Goal: Information Seeking & Learning: Learn about a topic

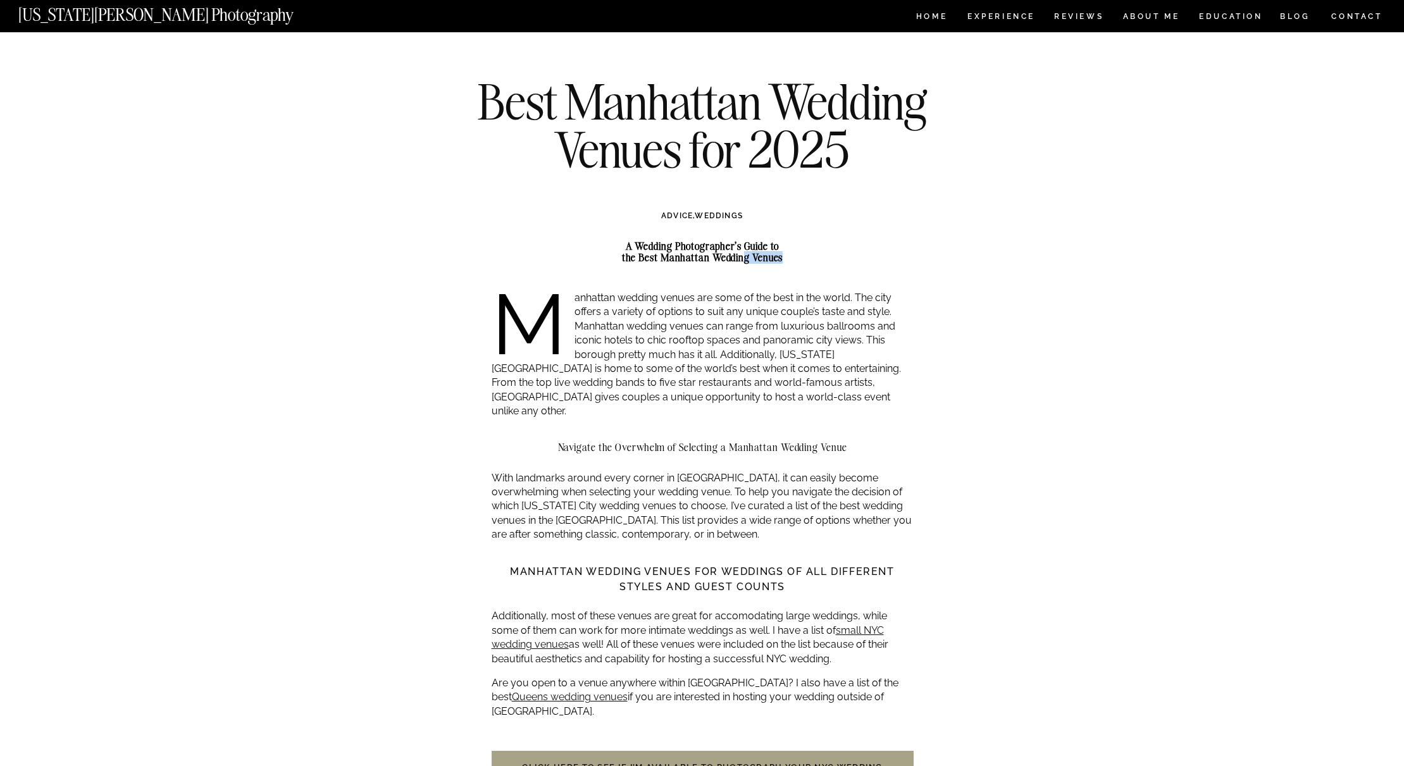
drag, startPoint x: 744, startPoint y: 257, endPoint x: 789, endPoint y: 265, distance: 45.7
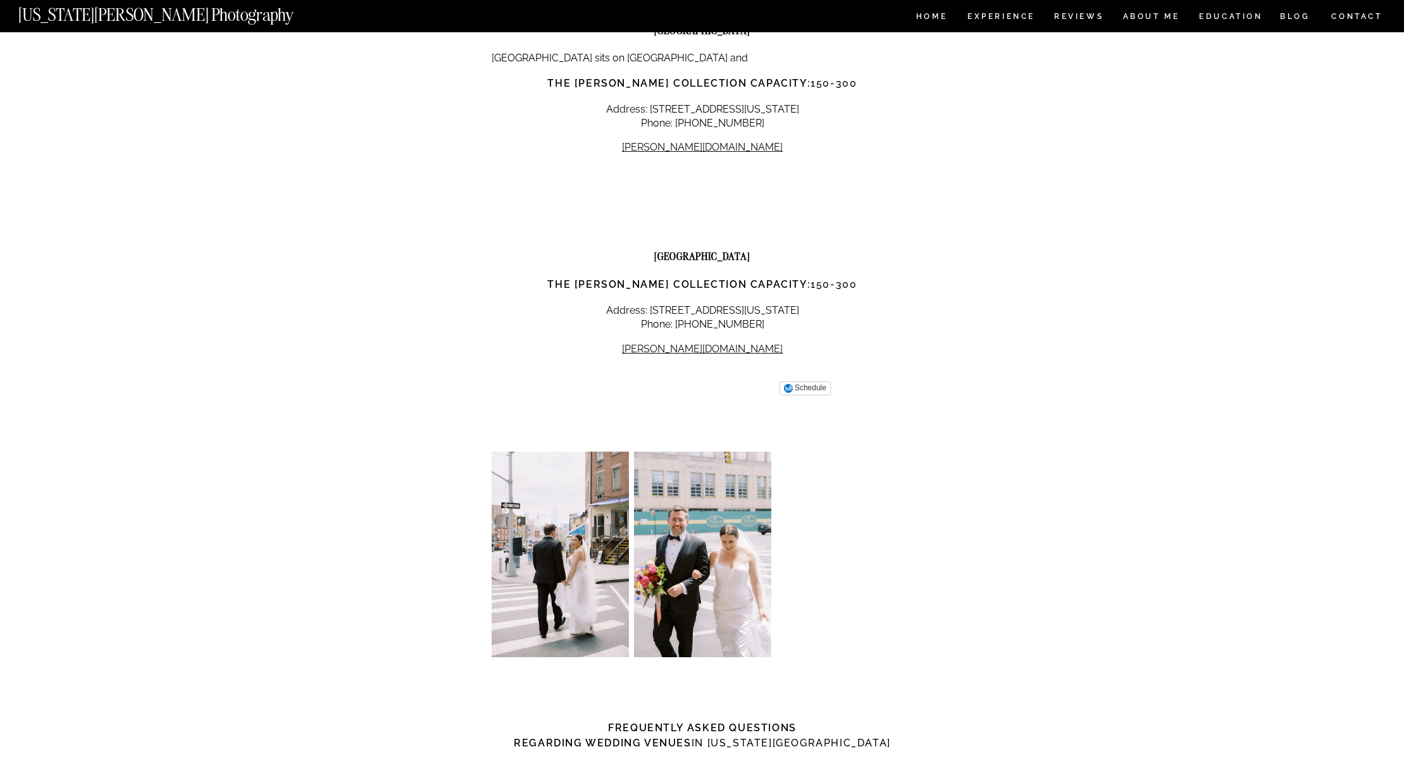
scroll to position [11243, 0]
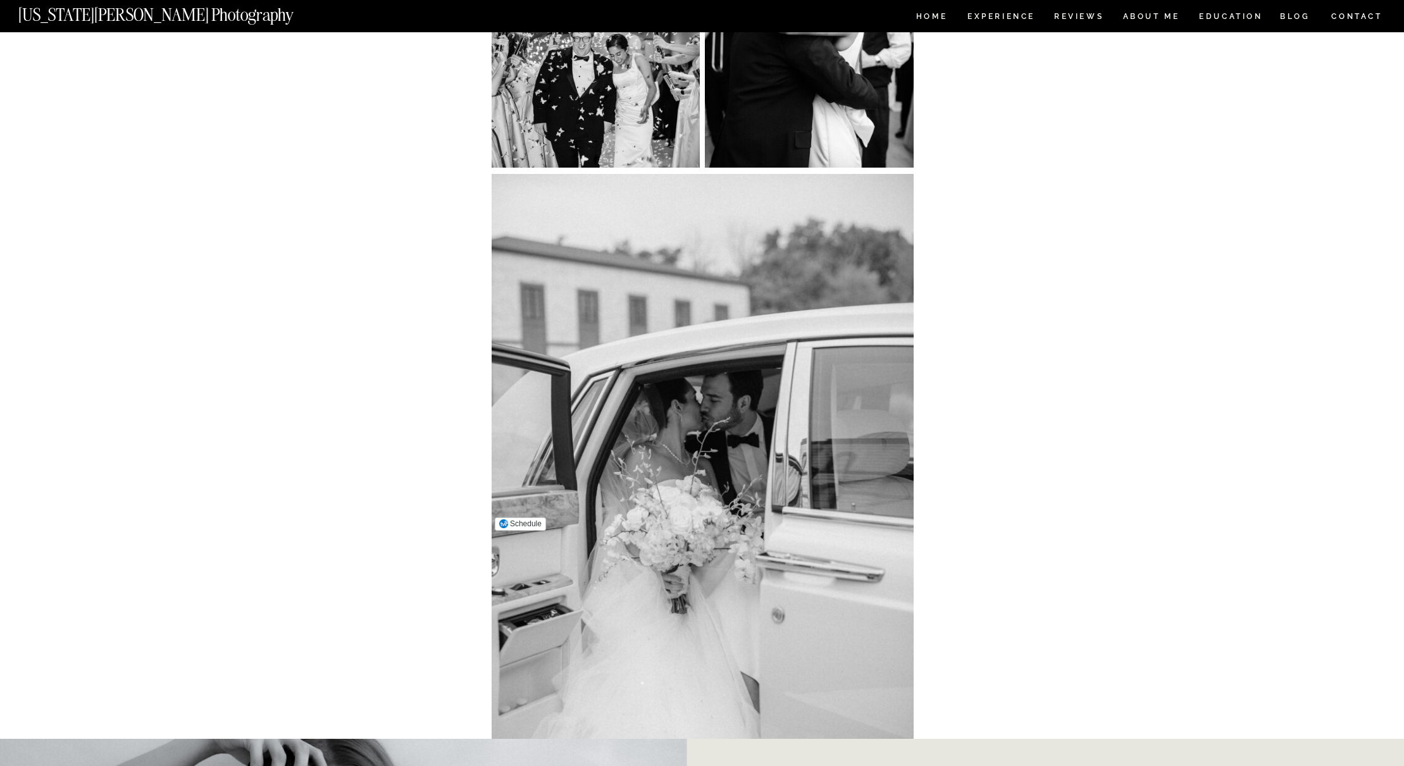
click at [822, 265] on img at bounding box center [703, 490] width 422 height 633
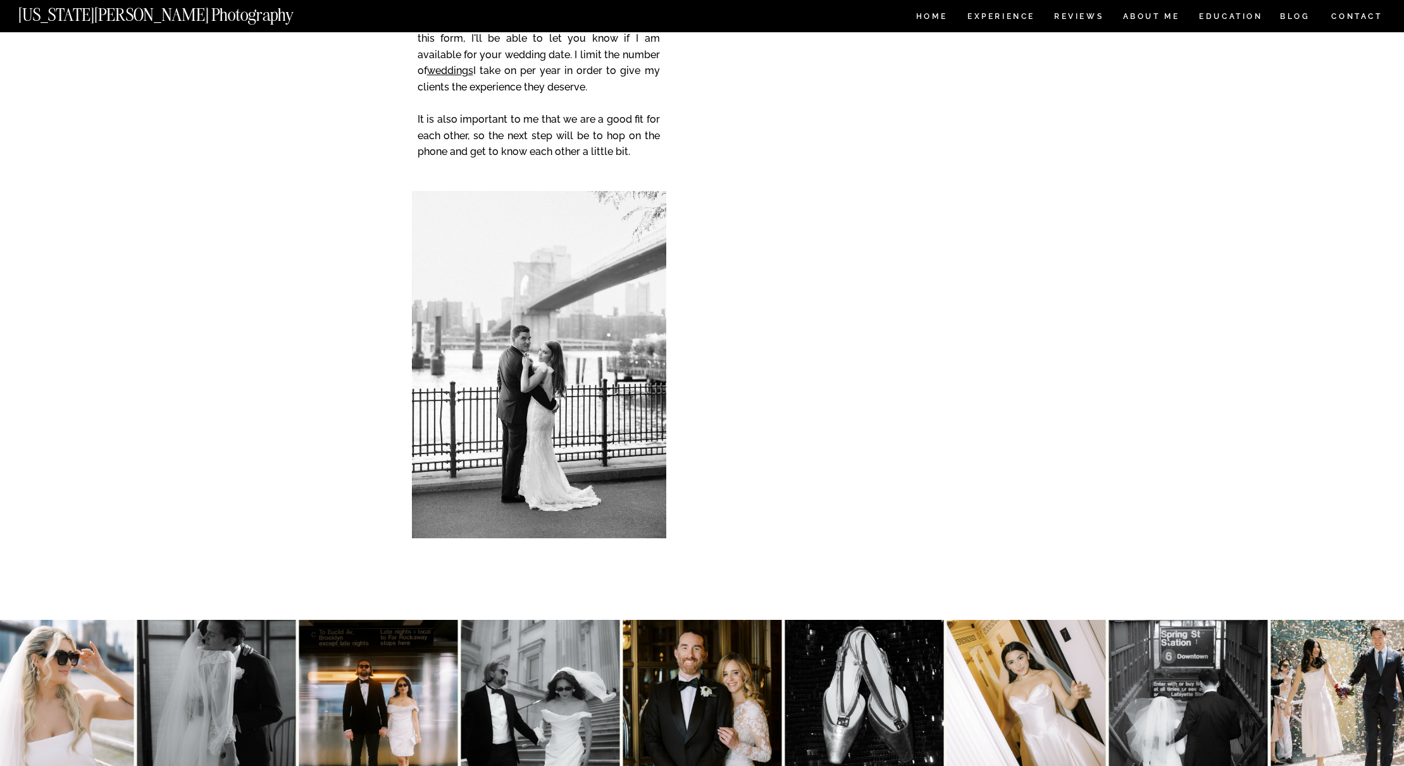
scroll to position [14423, 0]
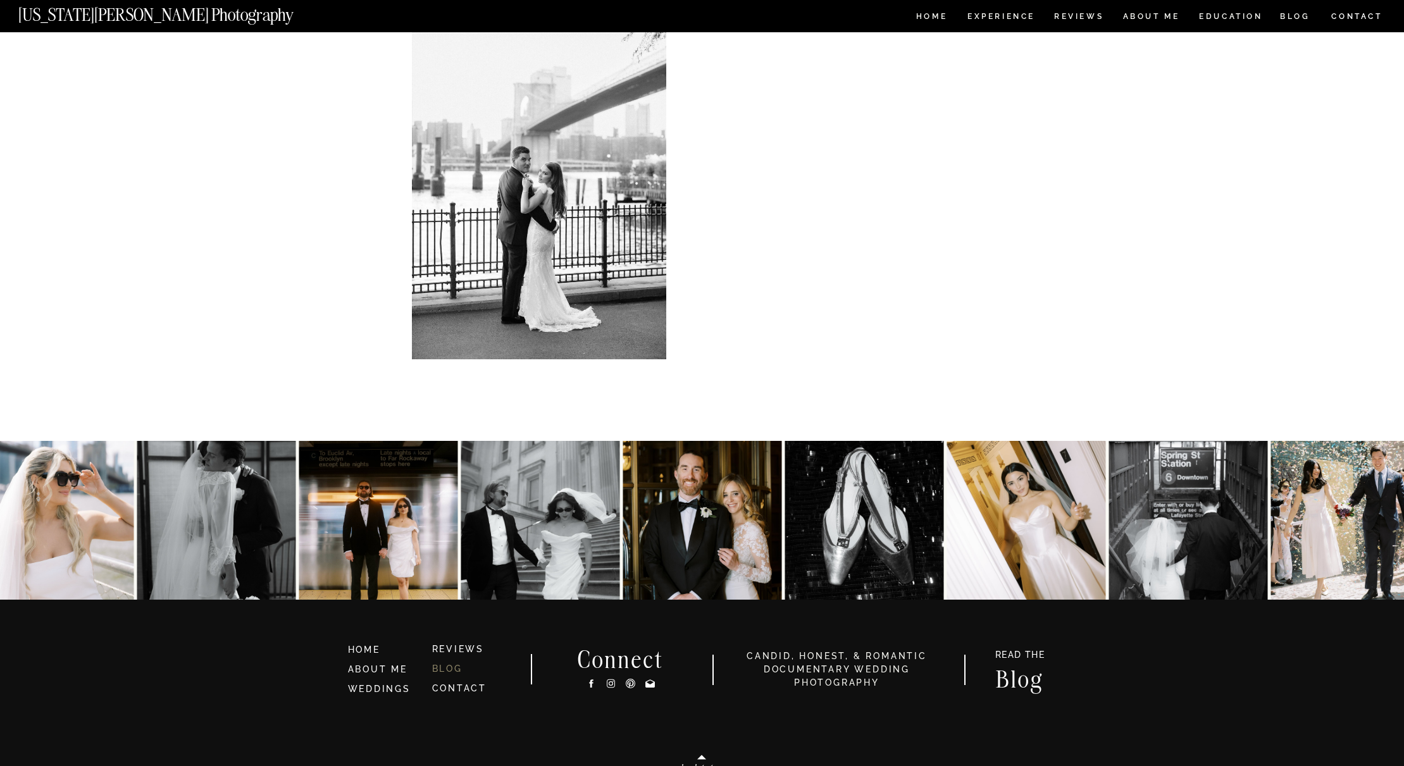
click at [445, 667] on link "BLOG" at bounding box center [447, 669] width 30 height 10
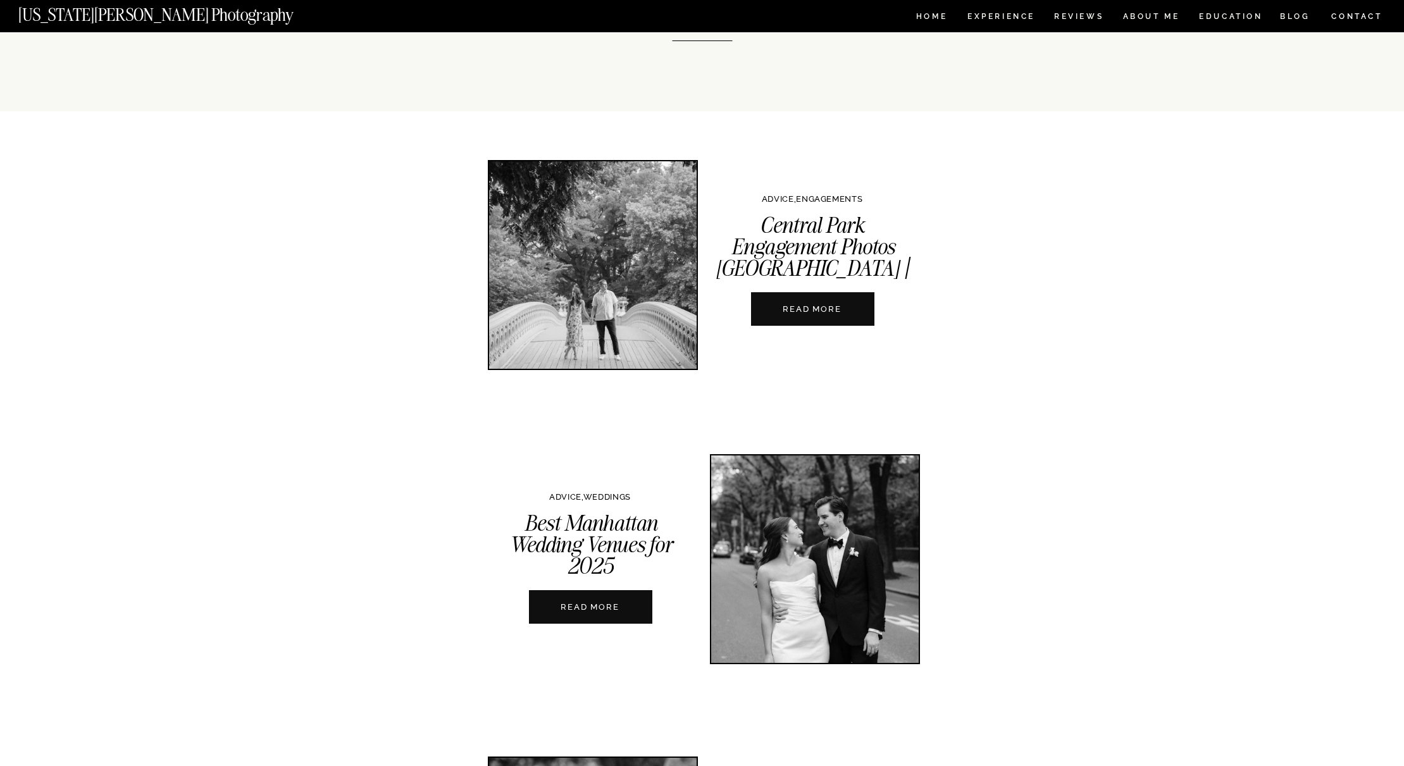
scroll to position [98, 0]
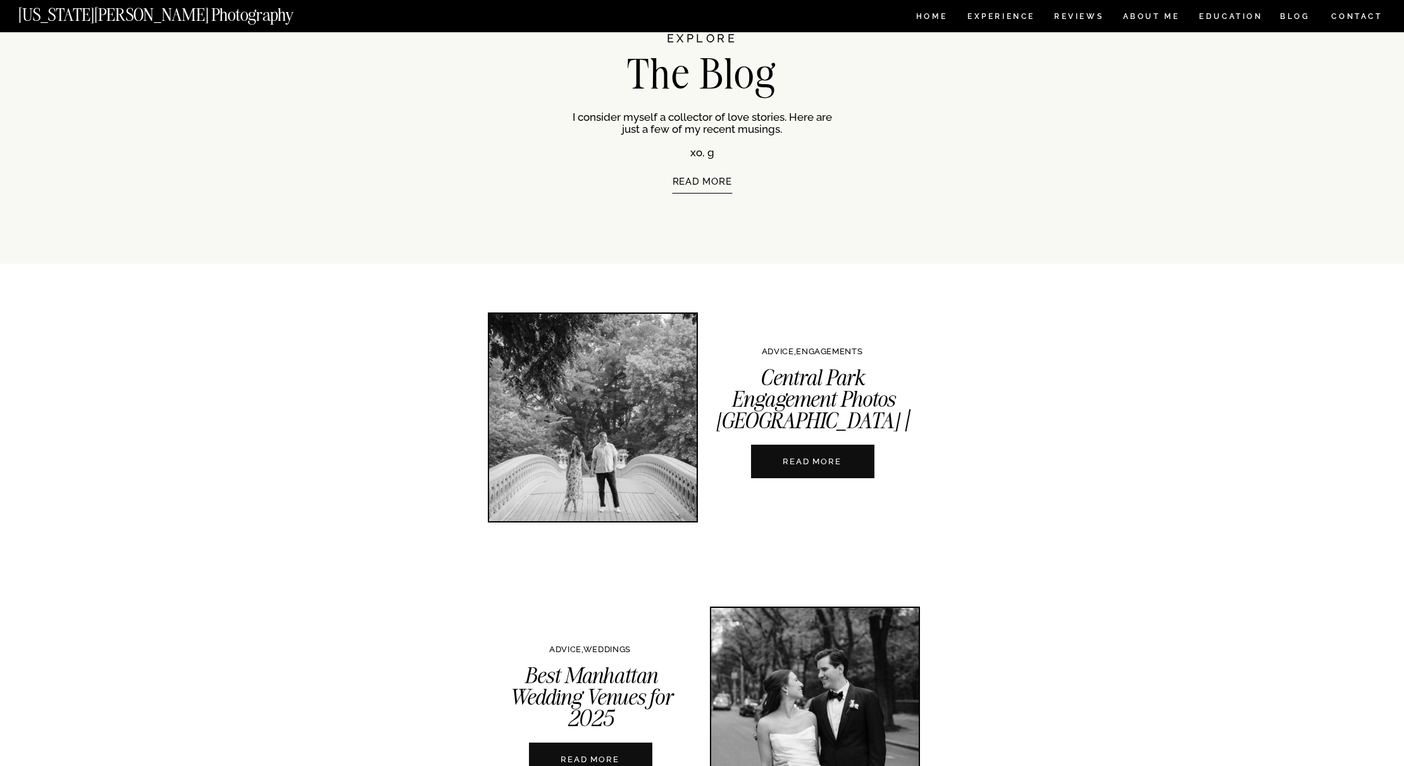
click at [833, 454] on div at bounding box center [812, 462] width 123 height 34
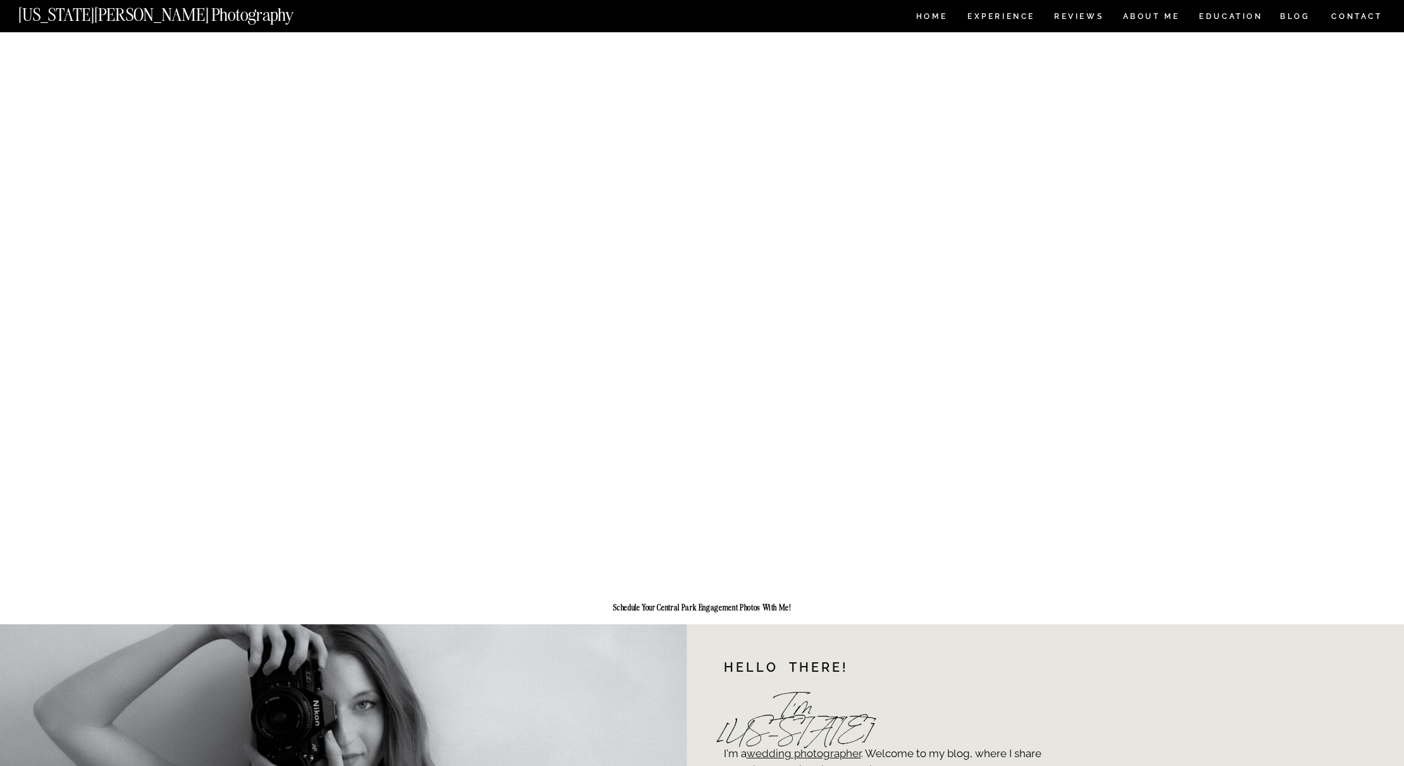
scroll to position [6357, 0]
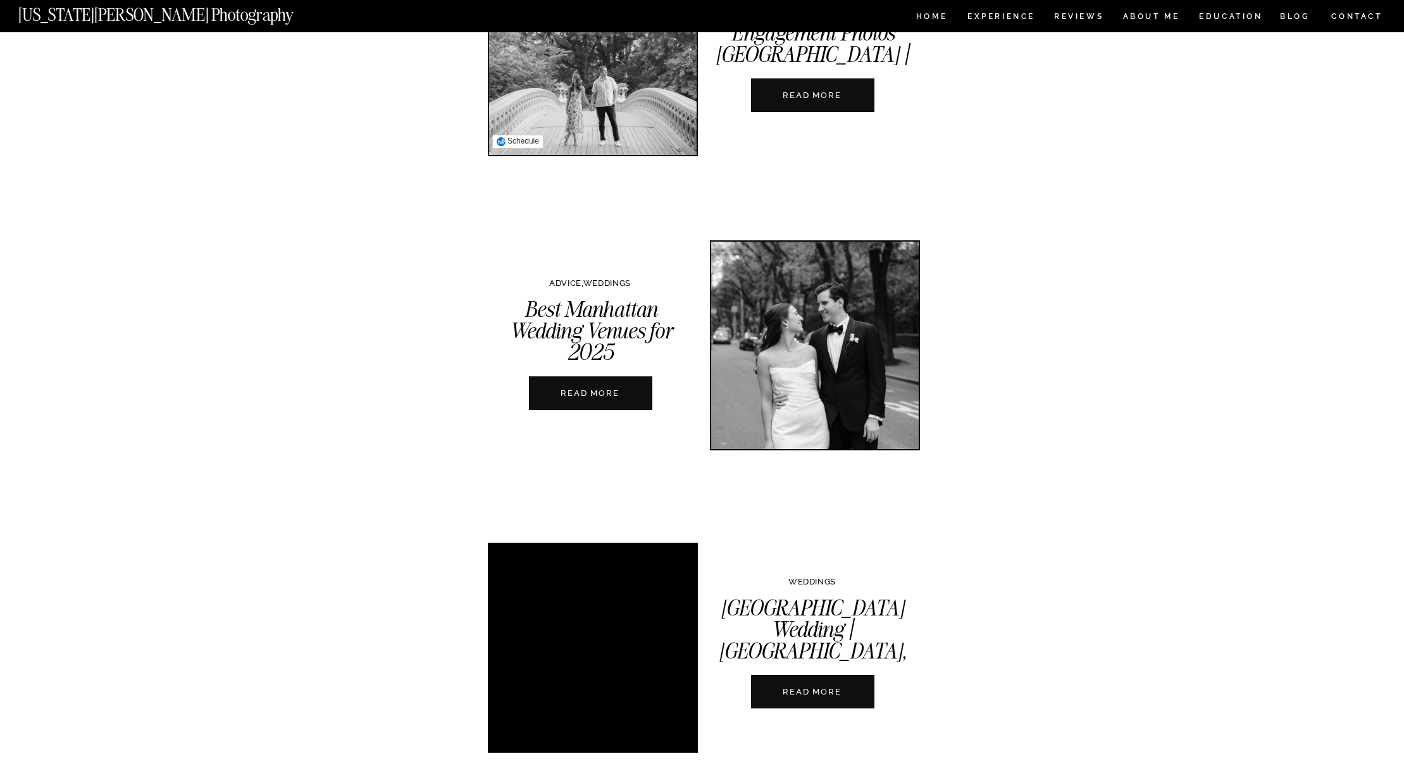
scroll to position [535, 0]
